Goal: Information Seeking & Learning: Check status

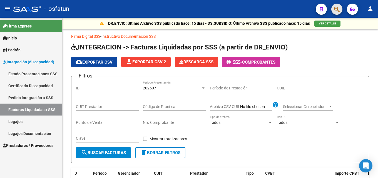
click at [341, 10] on button "button" at bounding box center [337, 9] width 11 height 11
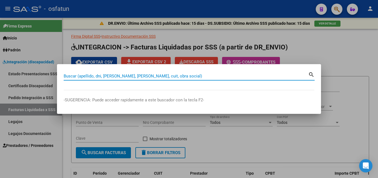
click at [201, 76] on input "Buscar (apellido, dni, [PERSON_NAME], [PERSON_NAME], cuit, obra social)" at bounding box center [186, 76] width 245 height 5
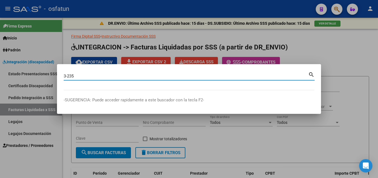
type input "3-235"
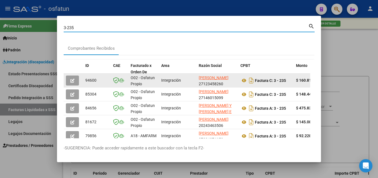
click at [70, 83] on button "button" at bounding box center [72, 81] width 13 height 10
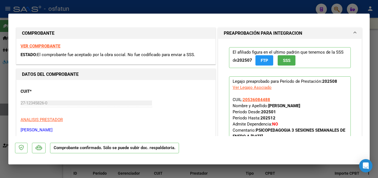
drag, startPoint x: 19, startPoint y: 54, endPoint x: 206, endPoint y: 54, distance: 186.4
click at [206, 54] on div "VER COMPROBANTE ESTADO: El comprobante fue aceptado por la obra social. No fue …" at bounding box center [115, 51] width 199 height 25
copy div "ESTADO: El comprobante fue aceptado por la obra social. No fue codificado para …"
click at [142, 9] on div at bounding box center [189, 89] width 378 height 178
type input "$ 0,00"
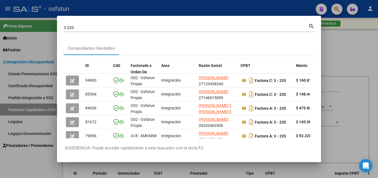
click at [262, 28] on input "3-235" at bounding box center [186, 27] width 245 height 5
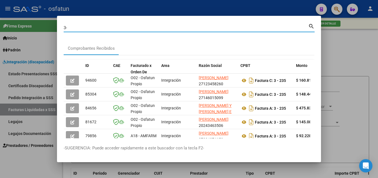
type input "3"
type input "3-295"
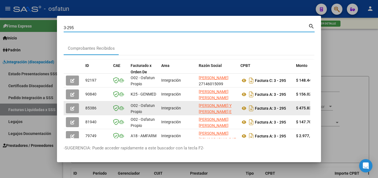
click at [72, 108] on icon "button" at bounding box center [72, 109] width 4 height 4
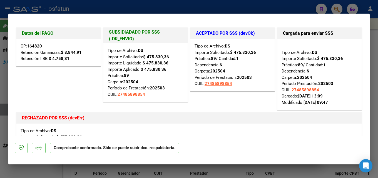
click at [181, 3] on div at bounding box center [189, 89] width 378 height 178
type input "$ 0,00"
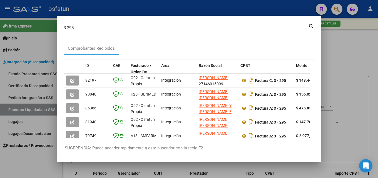
click at [226, 4] on div at bounding box center [189, 89] width 378 height 178
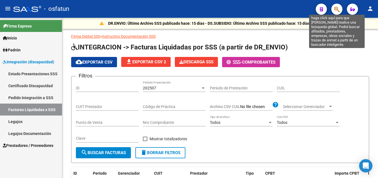
click at [340, 11] on icon "button" at bounding box center [337, 9] width 6 height 6
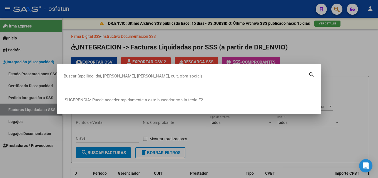
click at [135, 79] on div "Buscar (apellido, dni, [PERSON_NAME], [PERSON_NAME], cuit, obra social)" at bounding box center [186, 76] width 245 height 8
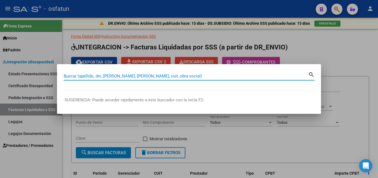
click at [139, 75] on input "Buscar (apellido, dni, [PERSON_NAME], [PERSON_NAME], cuit, obra social)" at bounding box center [186, 76] width 245 height 5
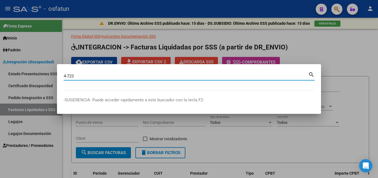
type input "4-723"
click at [309, 75] on mat-icon "search" at bounding box center [311, 74] width 6 height 7
